Goal: Task Accomplishment & Management: Complete application form

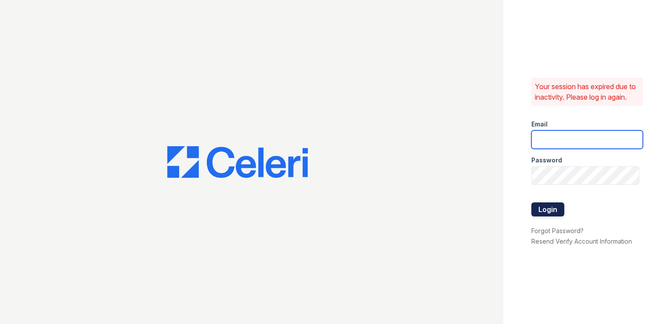
type input "[EMAIL_ADDRESS][DOMAIN_NAME]"
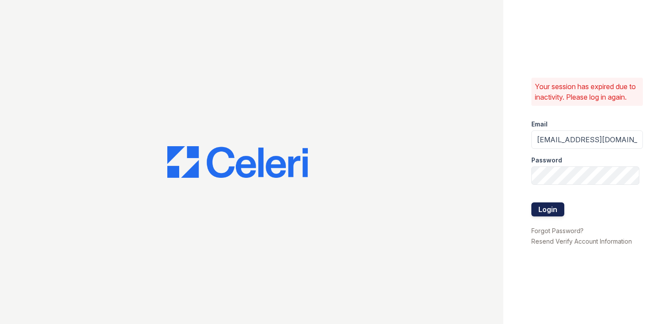
click at [541, 215] on button "Login" at bounding box center [547, 209] width 33 height 14
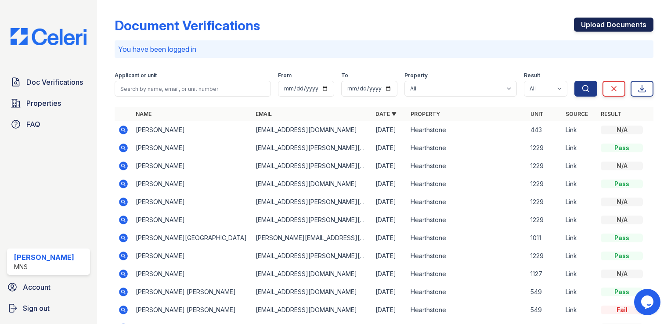
click at [578, 27] on link "Upload Documents" at bounding box center [613, 25] width 79 height 14
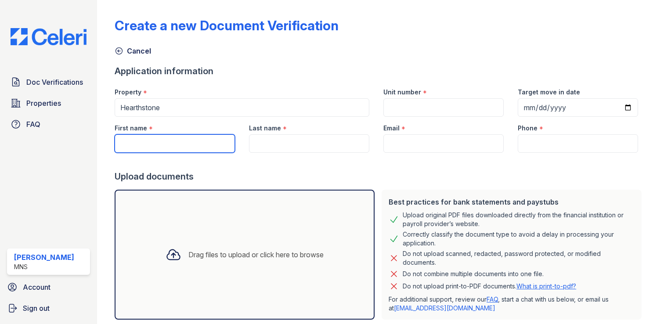
click at [207, 140] on input "First name" at bounding box center [175, 143] width 120 height 18
type input "[PERSON_NAME]"
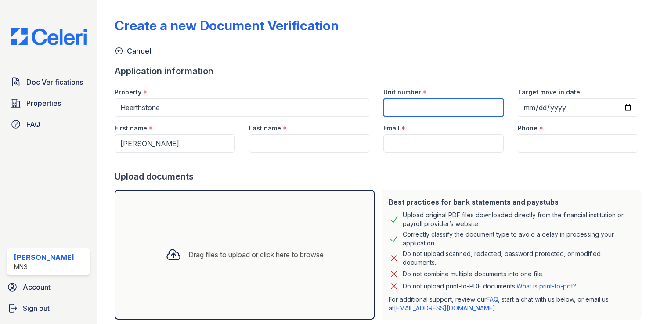
type input "[PERSON_NAME]"
type input "[EMAIL_ADDRESS][DOMAIN_NAME]"
type input "5164047722"
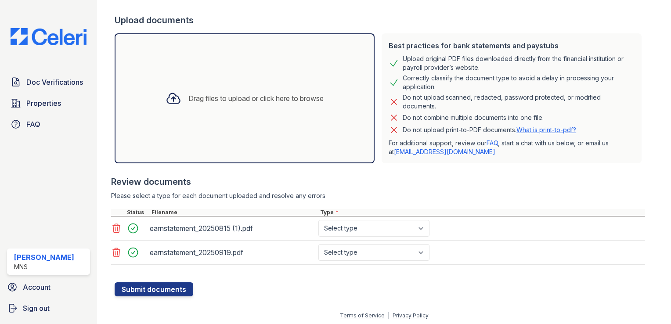
scroll to position [157, 0]
click at [133, 290] on button "Submit documents" at bounding box center [154, 288] width 79 height 14
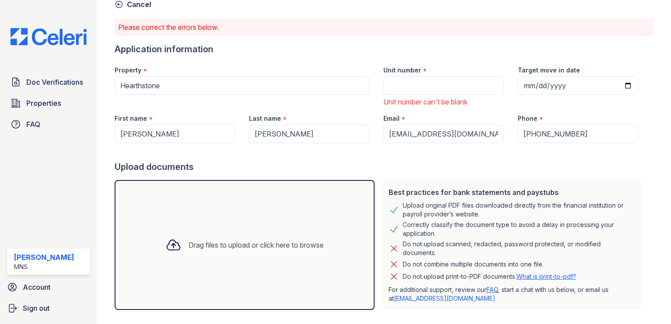
scroll to position [194, 0]
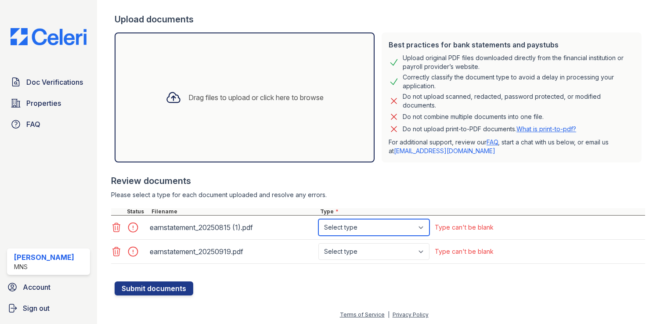
click at [424, 225] on select "Select type Paystub Bank Statement Offer Letter Tax Documents Benefit Award Let…" at bounding box center [373, 227] width 111 height 17
select select "paystub"
click at [318, 219] on select "Select type Paystub Bank Statement Offer Letter Tax Documents Benefit Award Let…" at bounding box center [373, 227] width 111 height 17
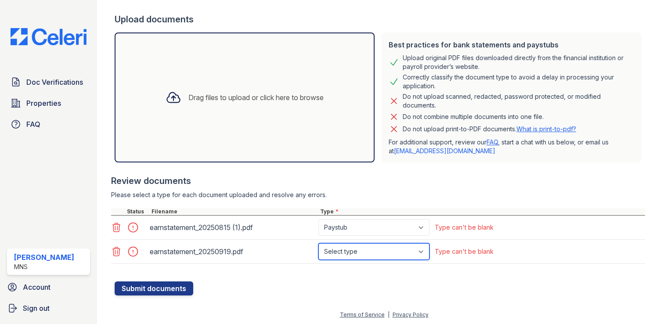
click at [418, 252] on select "Select type Paystub Bank Statement Offer Letter Tax Documents Benefit Award Let…" at bounding box center [373, 251] width 111 height 17
select select "paystub"
click at [318, 243] on select "Select type Paystub Bank Statement Offer Letter Tax Documents Benefit Award Let…" at bounding box center [373, 251] width 111 height 17
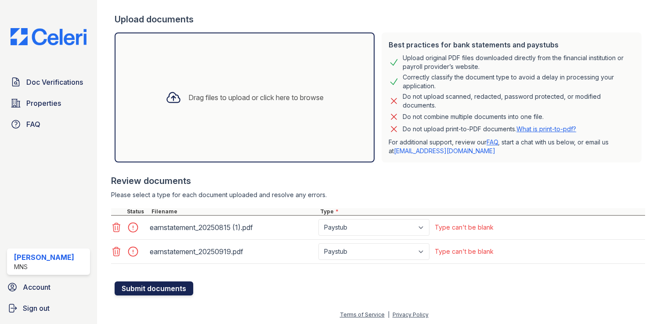
click at [146, 284] on button "Submit documents" at bounding box center [154, 288] width 79 height 14
click at [149, 284] on button "Submit documents" at bounding box center [154, 288] width 79 height 14
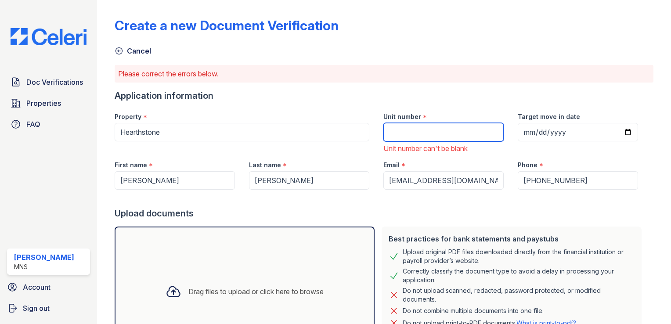
click at [393, 134] on input "Unit number" at bounding box center [443, 132] width 120 height 18
type input "443"
click at [350, 212] on div "Upload documents" at bounding box center [380, 213] width 530 height 12
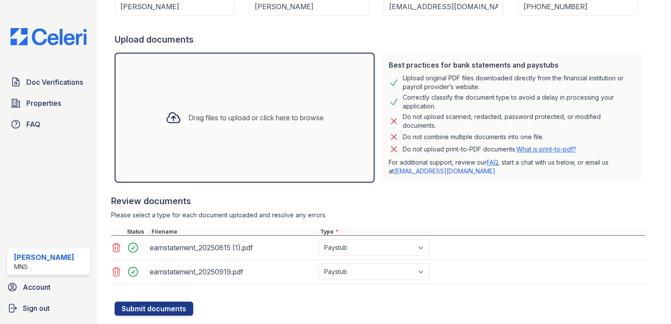
scroll to position [176, 0]
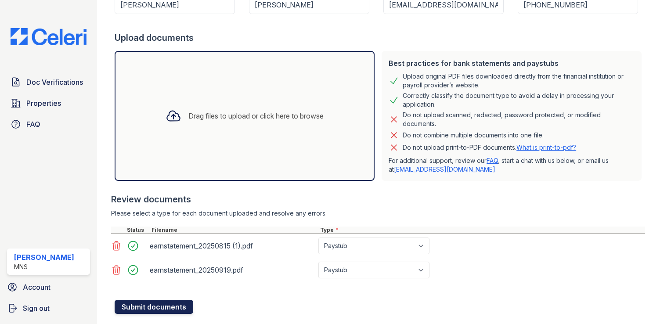
click at [144, 306] on button "Submit documents" at bounding box center [154, 307] width 79 height 14
